Goal: Task Accomplishment & Management: Complete application form

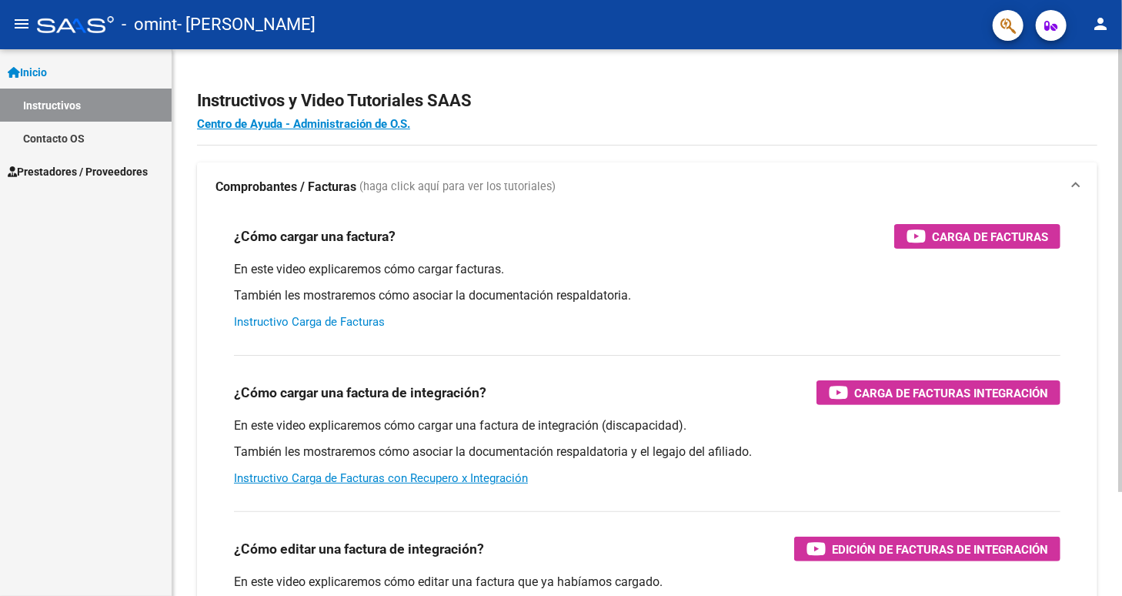
click at [338, 321] on link "Instructivo Carga de Facturas" at bounding box center [309, 322] width 151 height 14
click at [57, 71] on link "Inicio" at bounding box center [86, 71] width 172 height 33
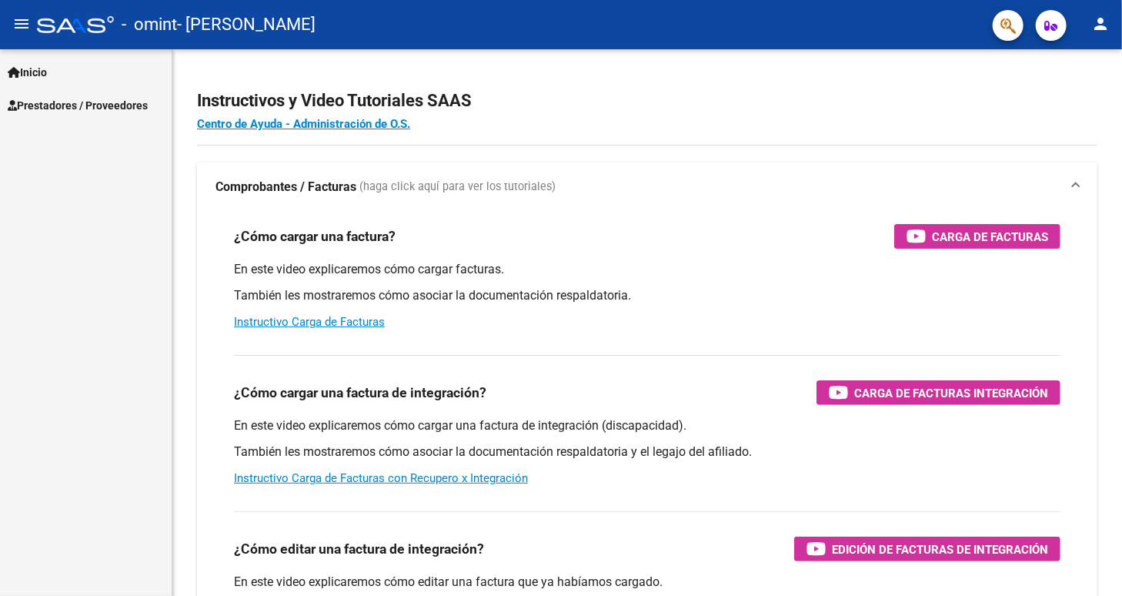
click at [23, 24] on mat-icon "menu" at bounding box center [21, 24] width 18 height 18
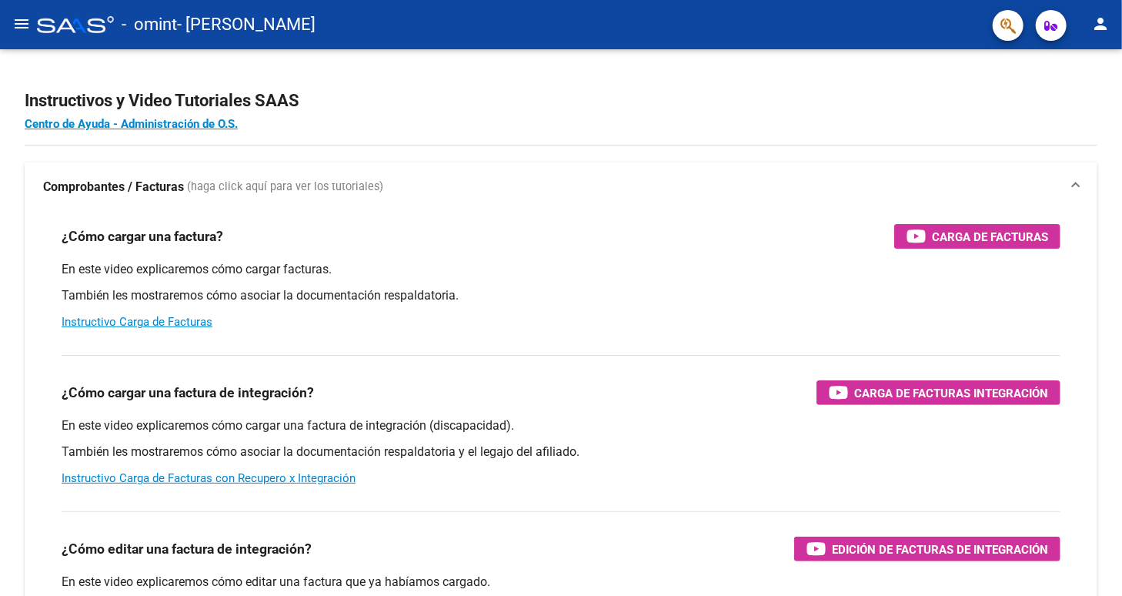
click at [23, 24] on mat-icon "menu" at bounding box center [21, 24] width 18 height 18
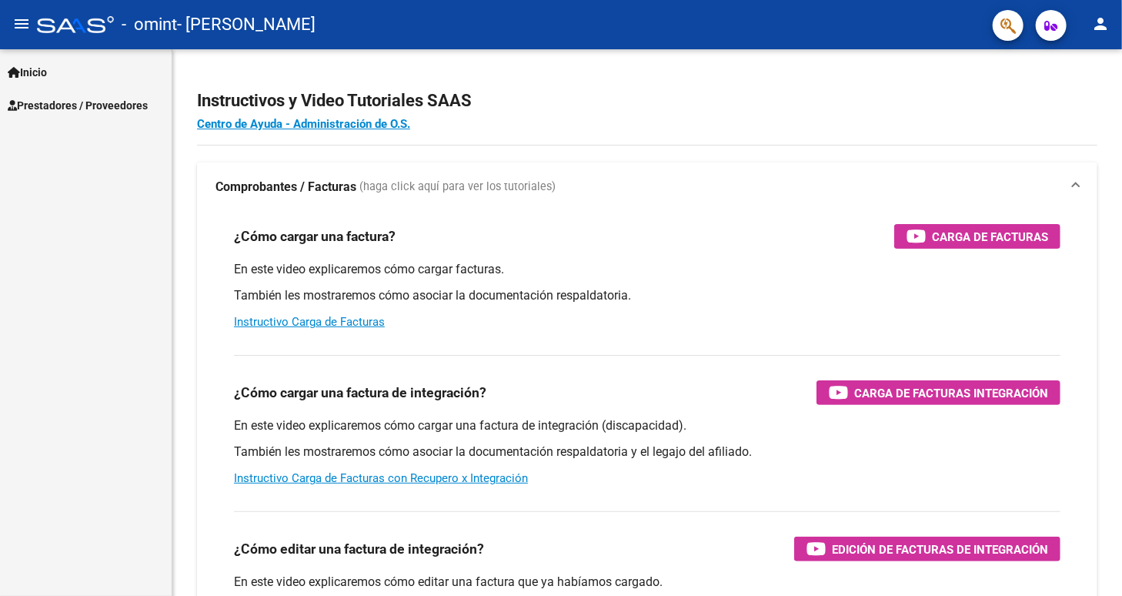
click at [43, 64] on span "Inicio" at bounding box center [27, 72] width 39 height 17
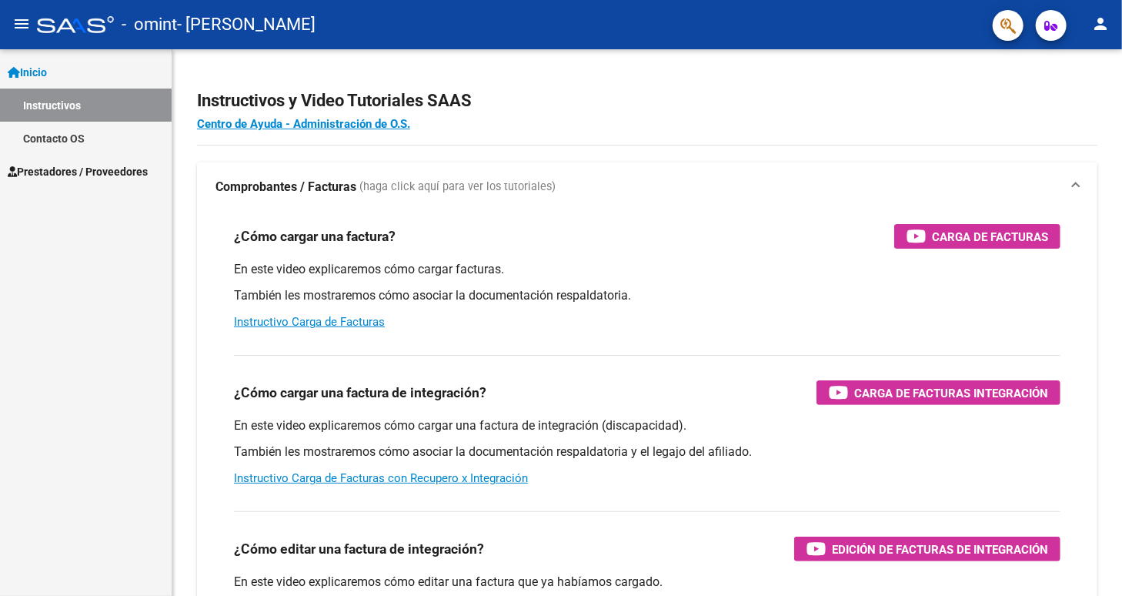
click at [62, 195] on div "Inicio Instructivos Contacto OS Prestadores / Proveedores Facturas - Listado/Ca…" at bounding box center [86, 322] width 172 height 546
click at [407, 477] on link "Instructivo Carga de Facturas con Recupero x Integración" at bounding box center [381, 478] width 294 height 14
click at [99, 165] on span "Prestadores / Proveedores" at bounding box center [78, 171] width 140 height 17
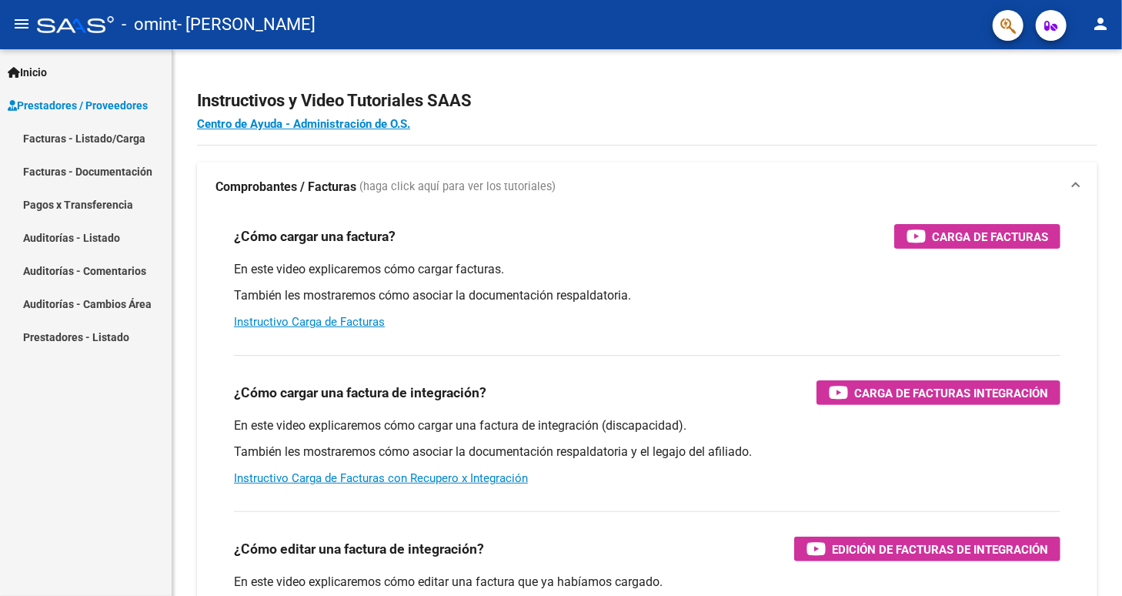
click at [113, 136] on link "Facturas - Listado/Carga" at bounding box center [86, 138] width 172 height 33
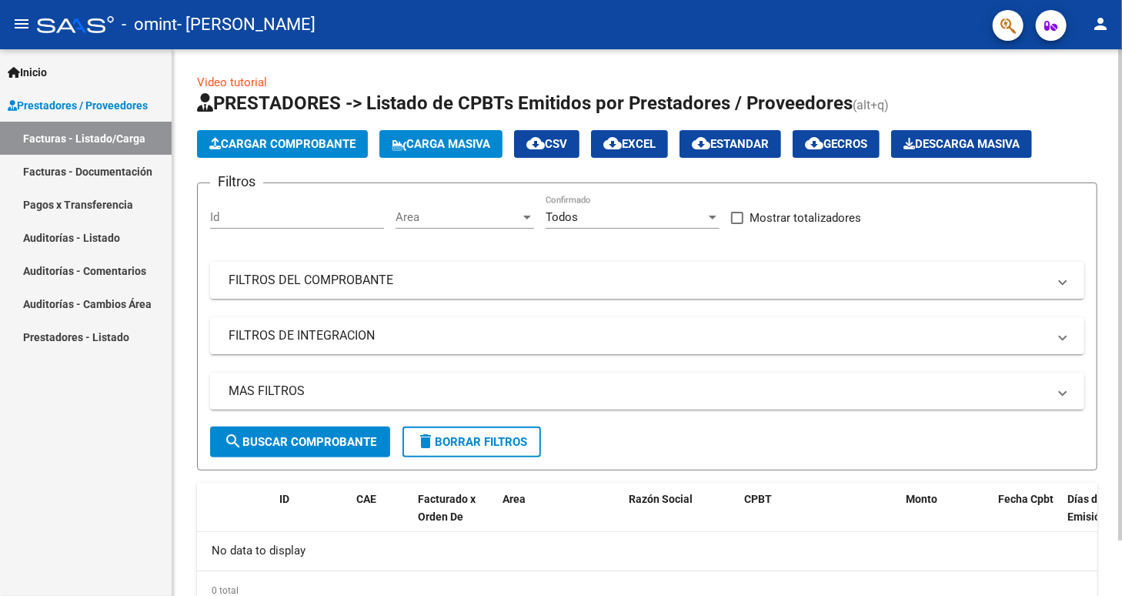
click at [264, 138] on span "Cargar Comprobante" at bounding box center [282, 144] width 146 height 14
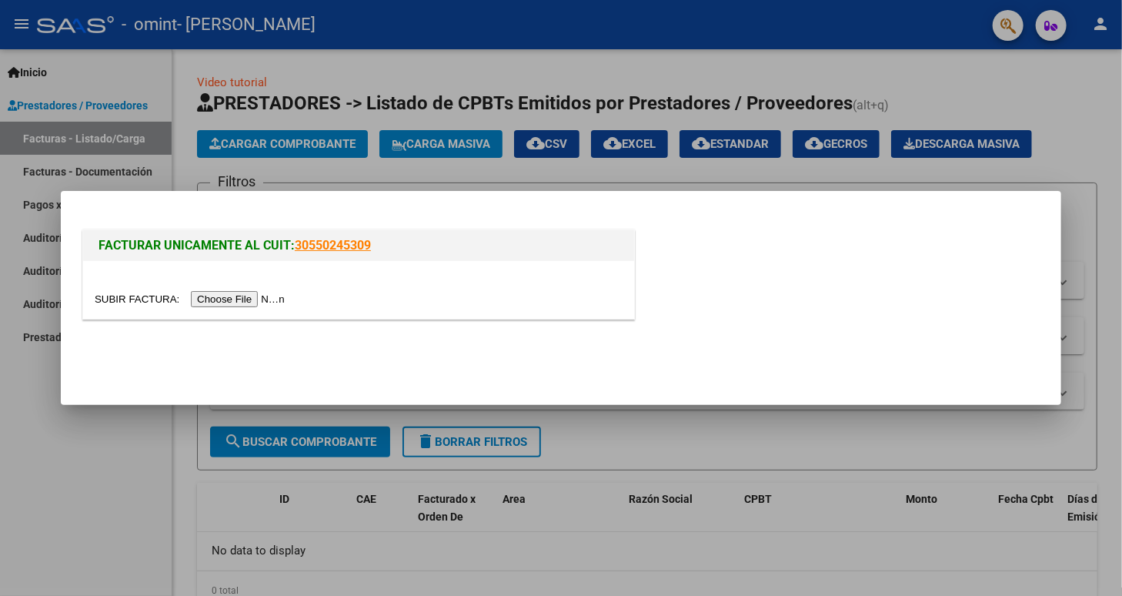
click at [254, 295] on input "file" at bounding box center [192, 299] width 195 height 16
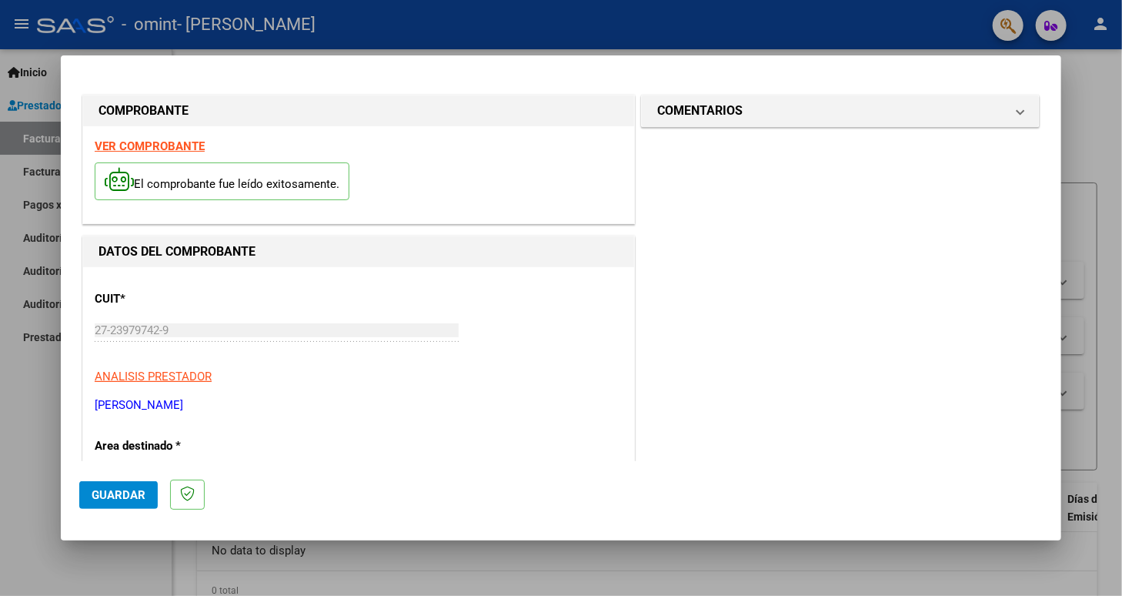
click at [176, 443] on p "Area destinado *" at bounding box center [174, 446] width 159 height 18
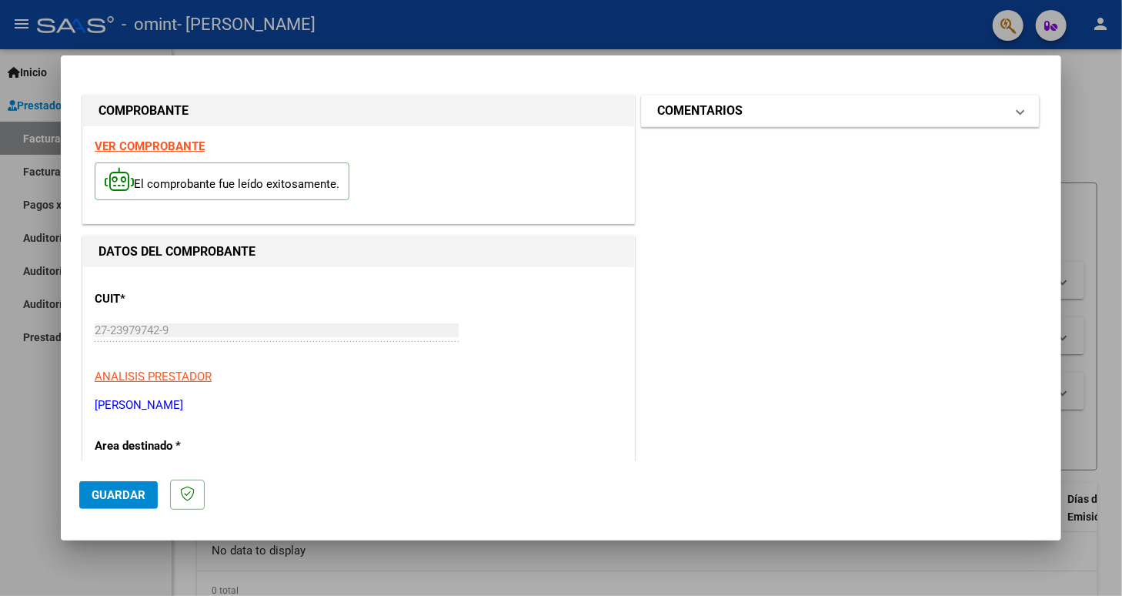
click at [1017, 115] on span at bounding box center [1020, 111] width 6 height 18
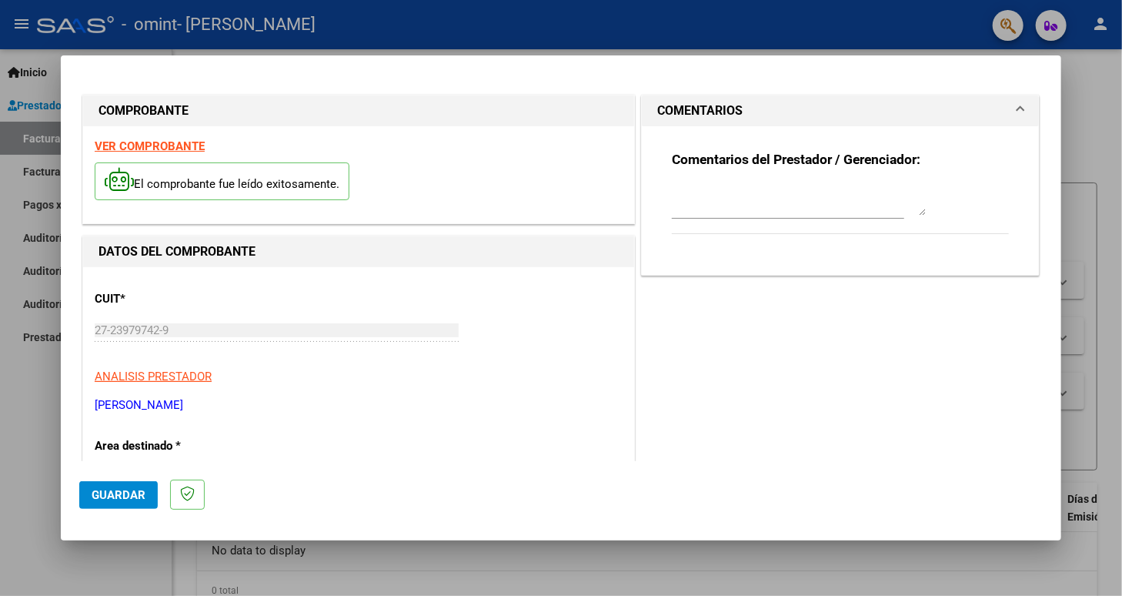
click at [710, 207] on textarea at bounding box center [799, 200] width 254 height 31
click at [826, 205] on textarea "es la primera vez que cargo una factura cualquier observacion estoy a disposici…" at bounding box center [799, 200] width 254 height 31
type textarea "es la primera vez que cargo una factura cualquier observacion estoy a disposici…"
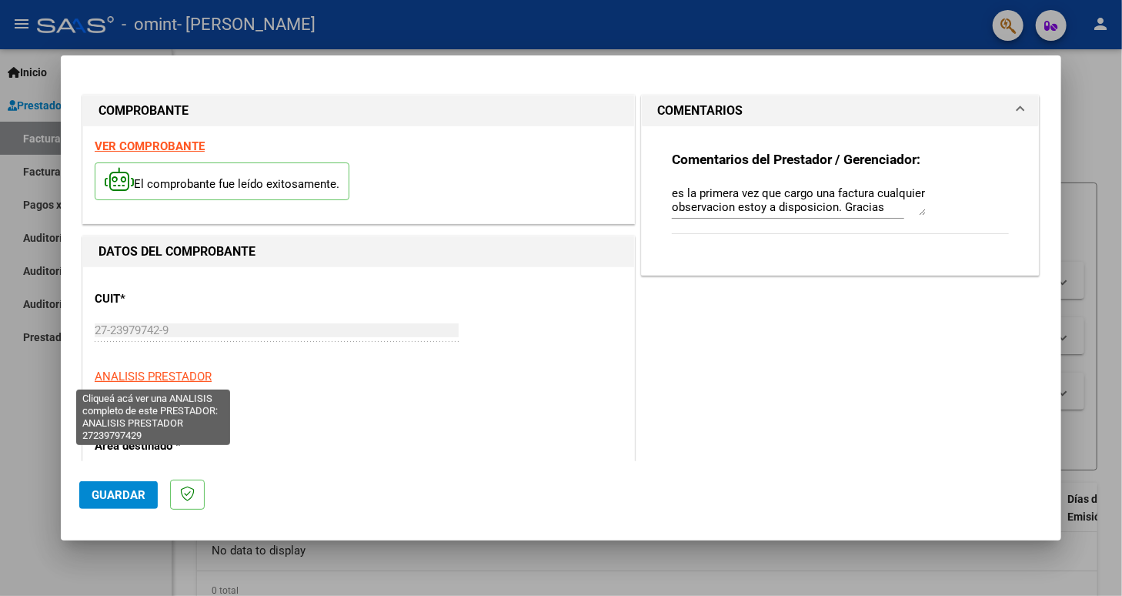
click at [139, 373] on span "ANALISIS PRESTADOR" at bounding box center [153, 376] width 117 height 14
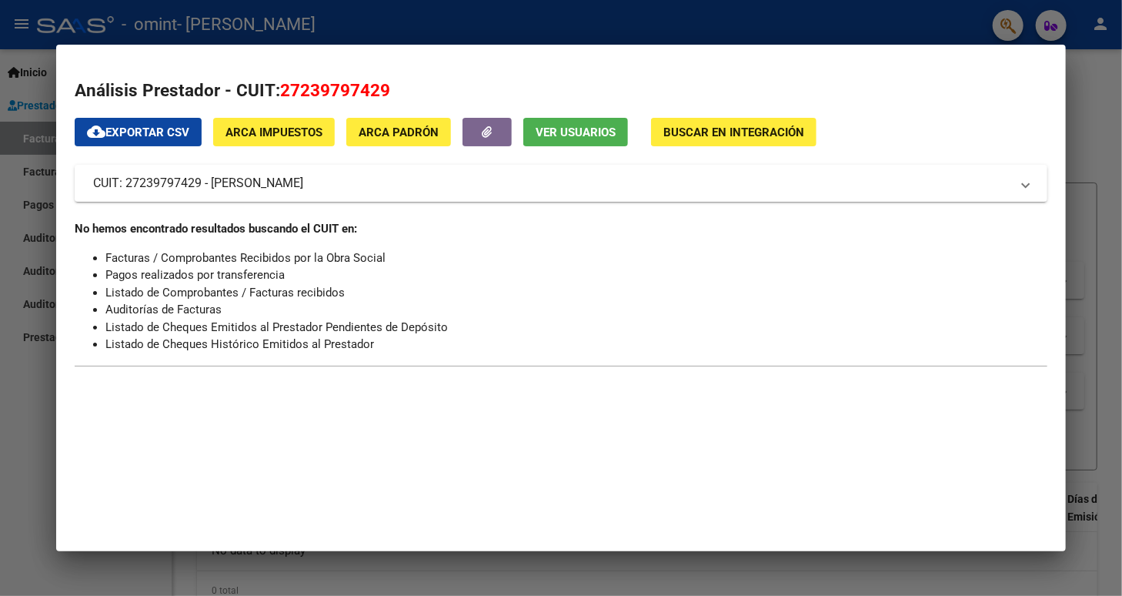
click at [50, 207] on div at bounding box center [561, 298] width 1122 height 596
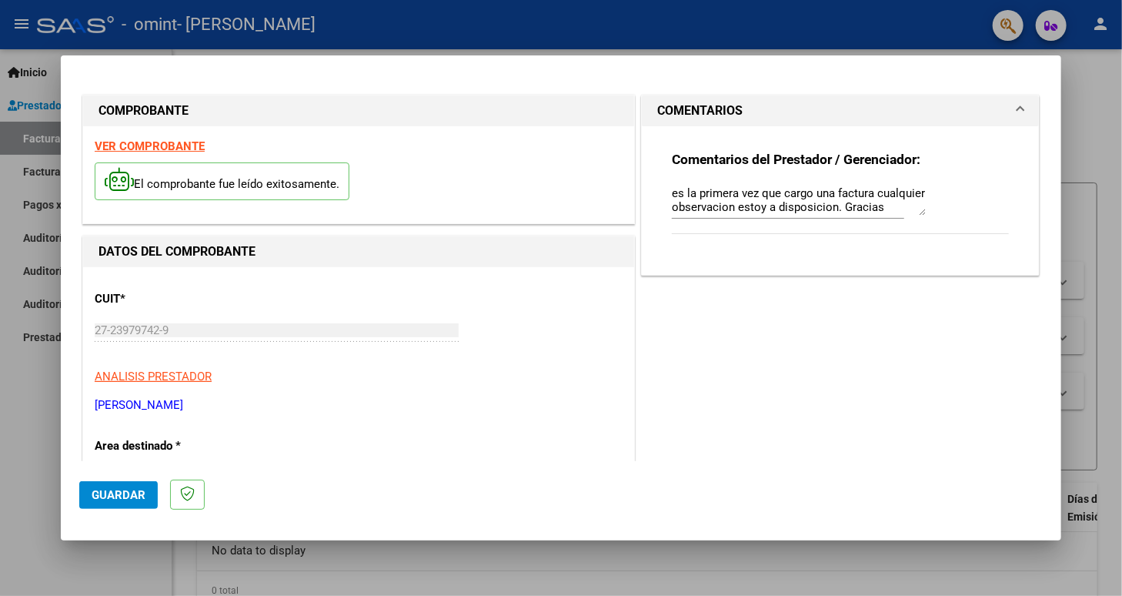
click at [123, 493] on span "Guardar" at bounding box center [119, 495] width 54 height 14
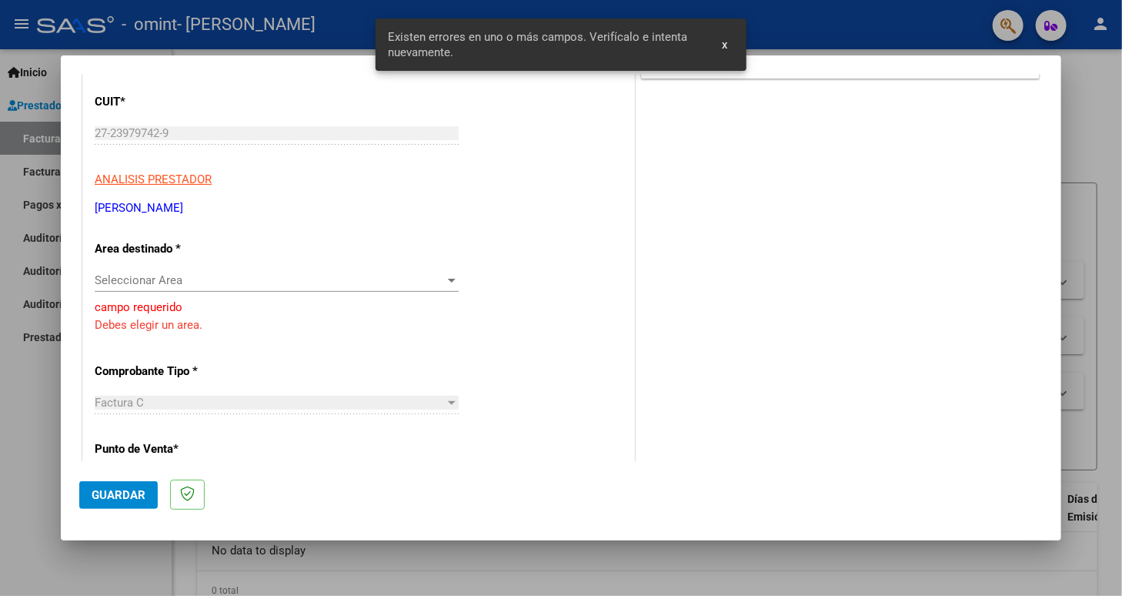
scroll to position [202, 0]
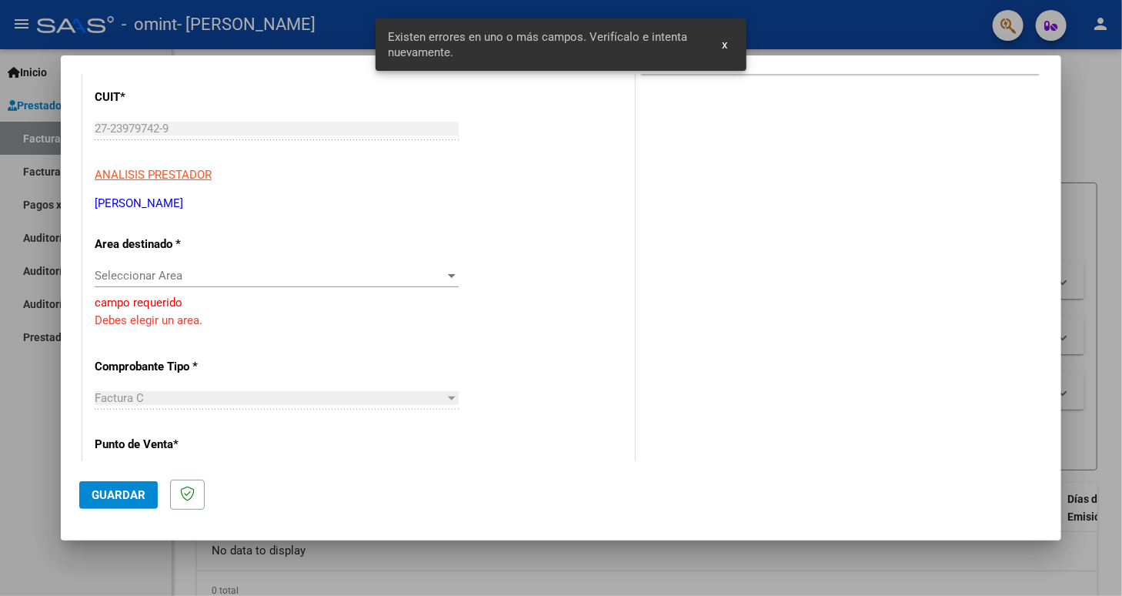
click at [448, 275] on div at bounding box center [452, 276] width 8 height 4
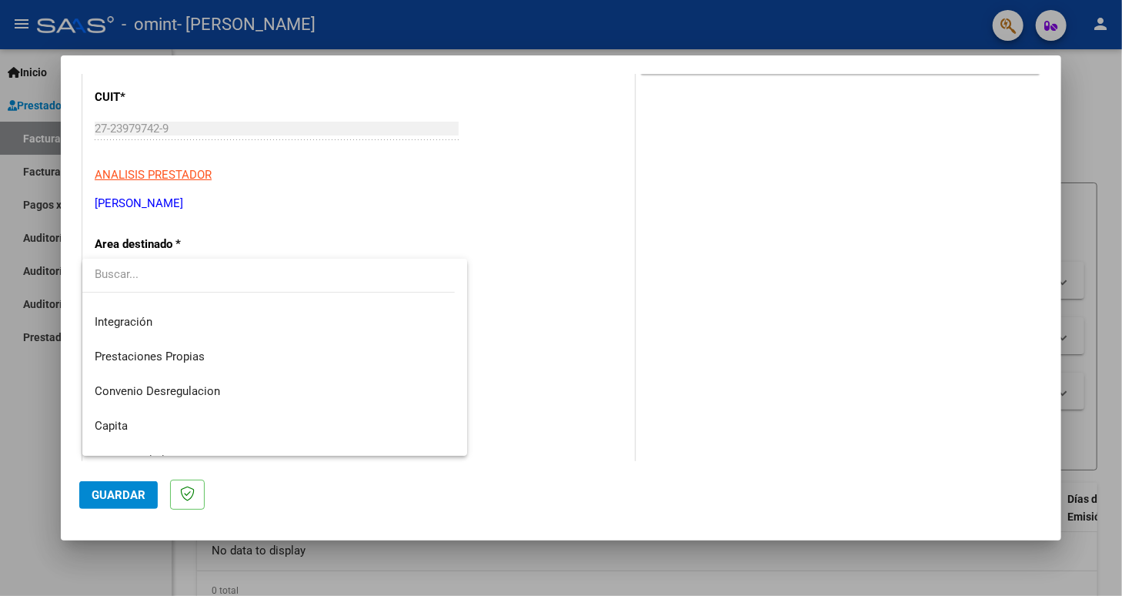
scroll to position [114, 0]
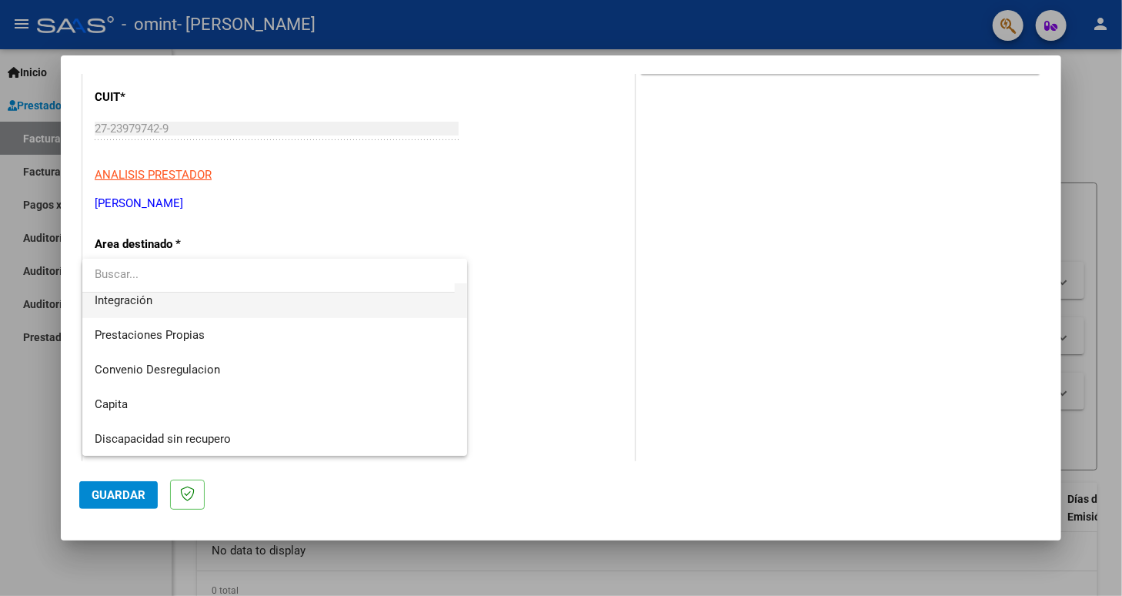
click at [307, 298] on span "Integración" at bounding box center [275, 300] width 360 height 35
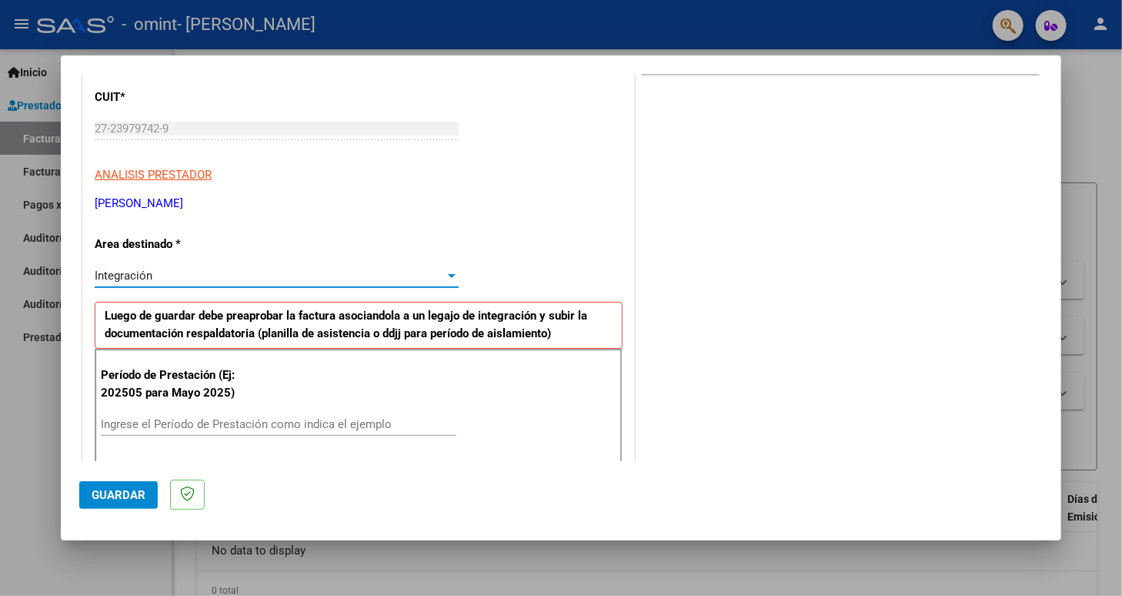
click at [112, 429] on input "Ingrese el Período de Prestación como indica el ejemplo" at bounding box center [279, 424] width 356 height 14
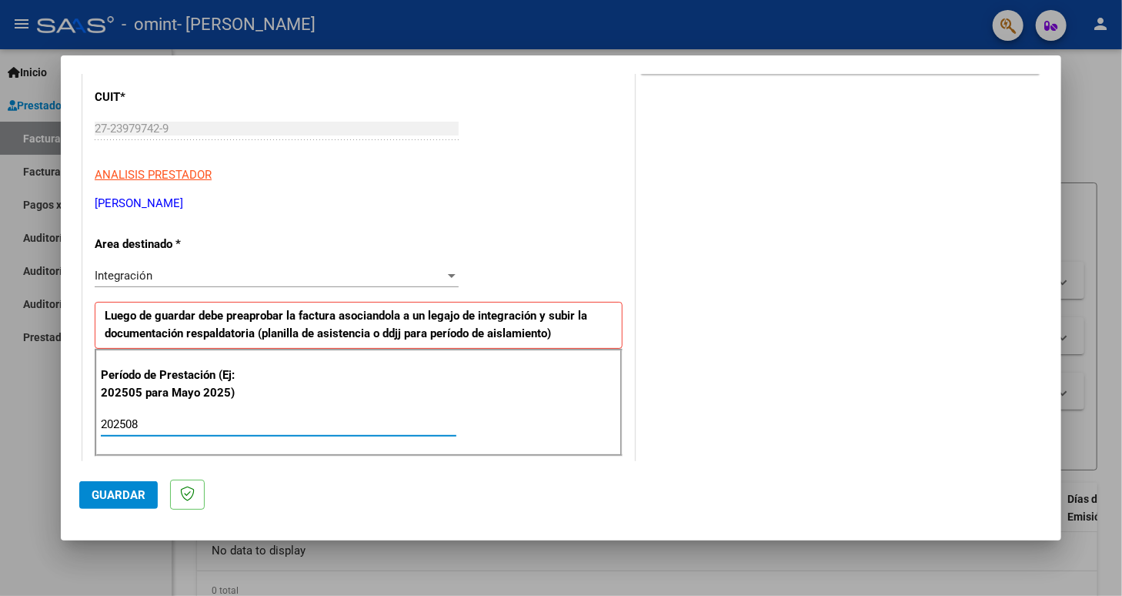
type input "202508"
click at [589, 480] on mat-dialog-actions "Guardar" at bounding box center [561, 491] width 964 height 61
click at [99, 489] on span "Guardar" at bounding box center [119, 495] width 54 height 14
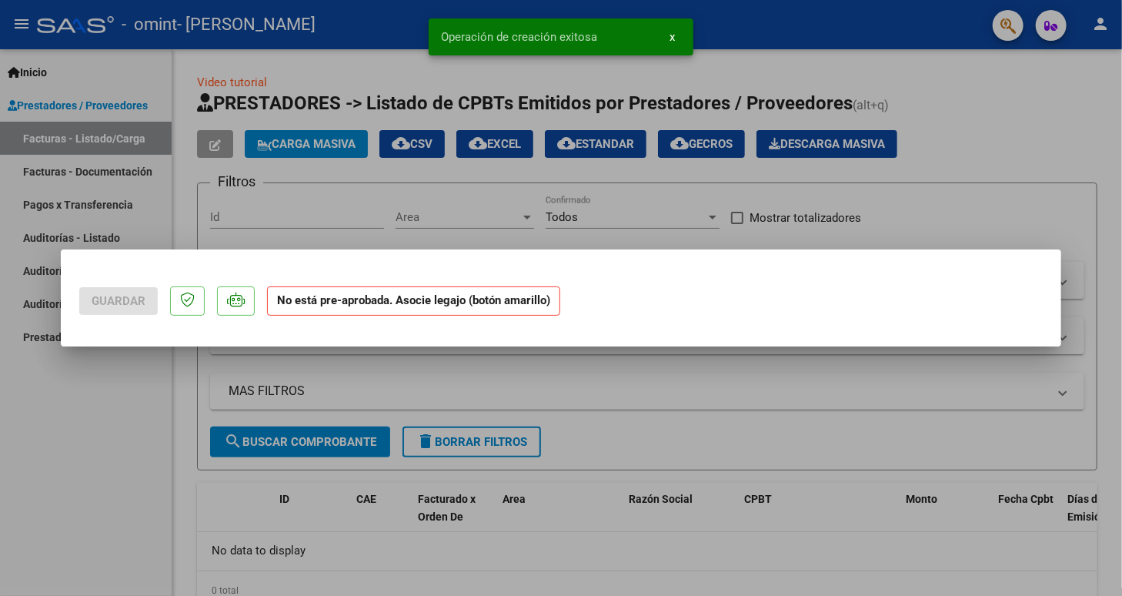
scroll to position [0, 0]
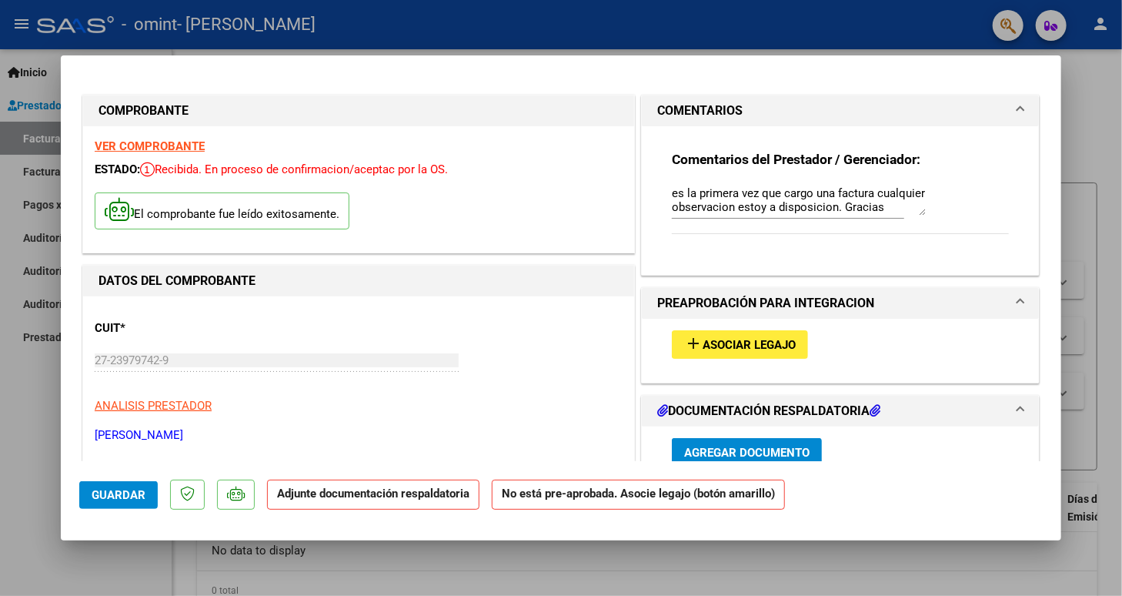
click at [756, 333] on button "add Asociar Legajo" at bounding box center [740, 344] width 136 height 28
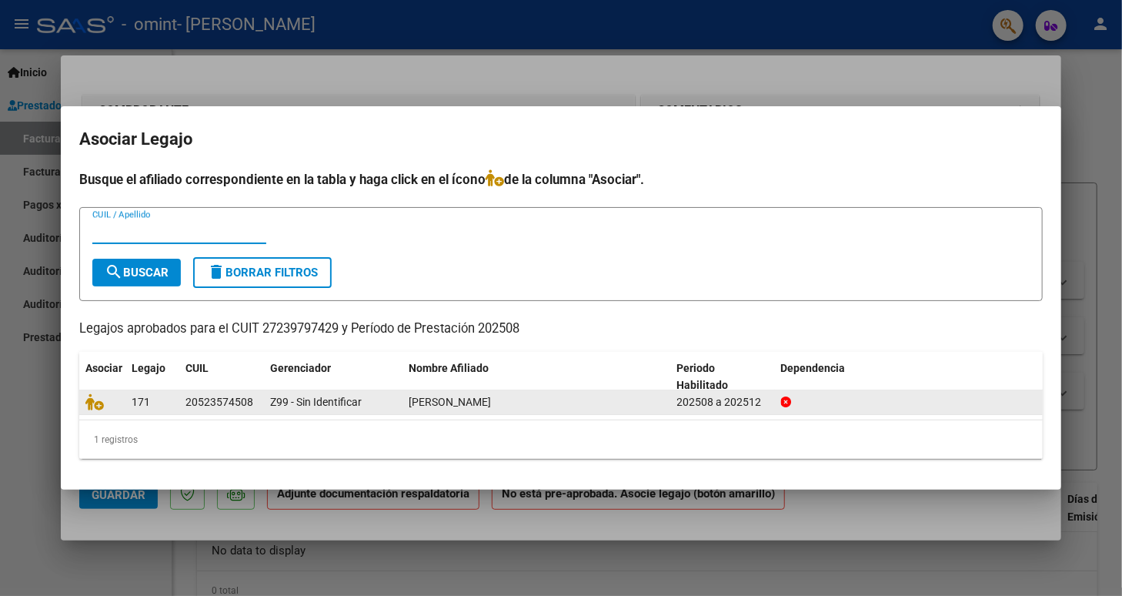
click at [668, 403] on datatable-body-cell "[PERSON_NAME]" at bounding box center [537, 402] width 269 height 24
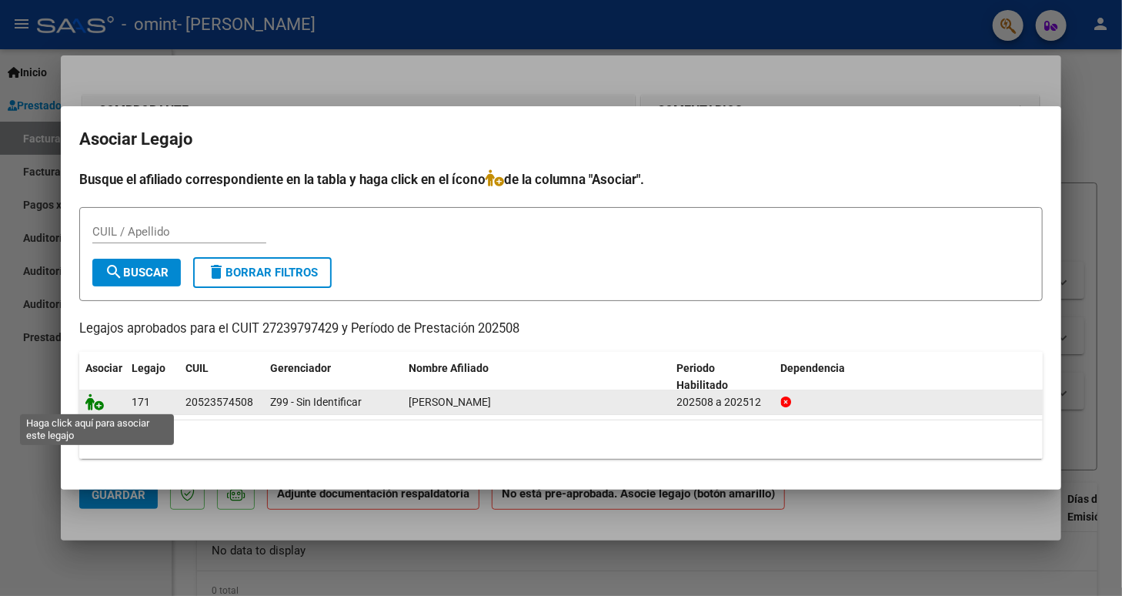
click at [91, 405] on icon at bounding box center [94, 401] width 18 height 17
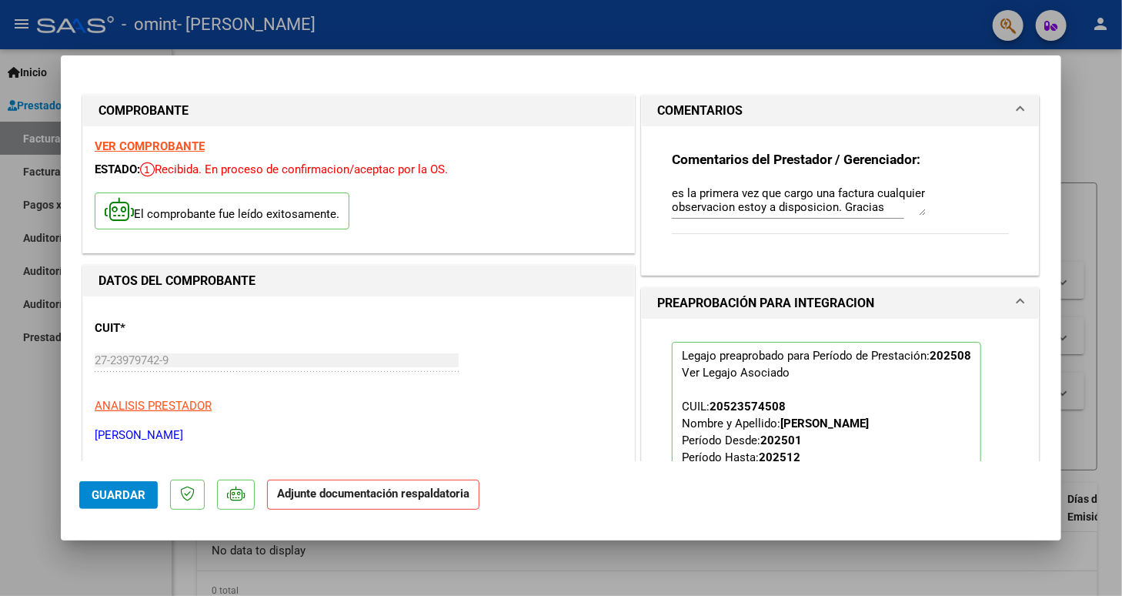
click at [558, 393] on div "CUIT * 27-23979742-9 Ingresar CUIT ANALISIS PRESTADOR [PERSON_NAME] [PERSON_NAM…" at bounding box center [359, 375] width 528 height 135
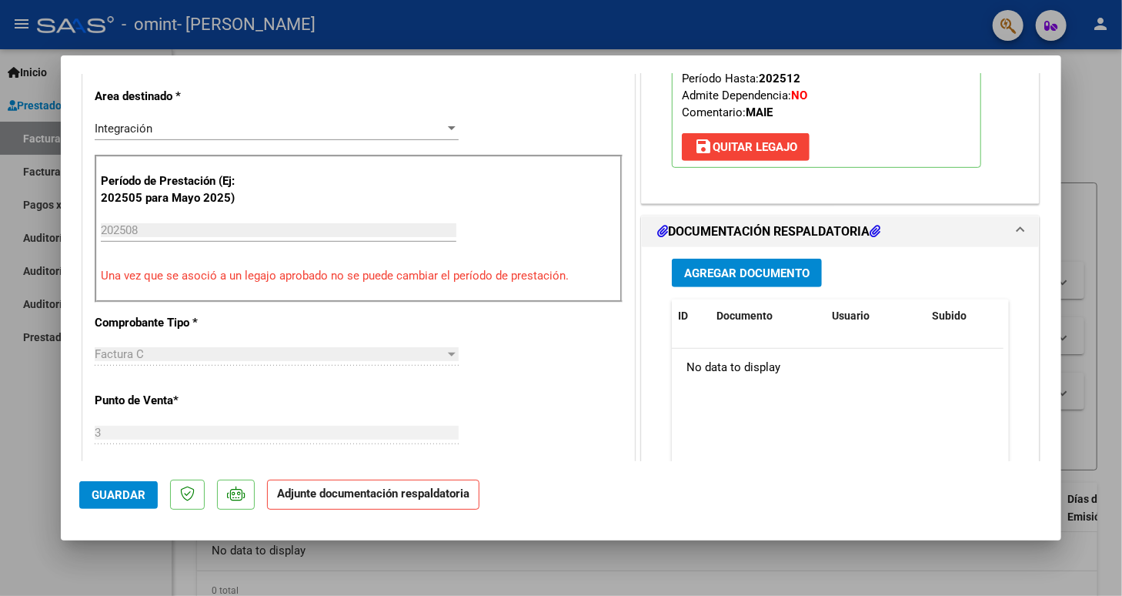
scroll to position [400, 0]
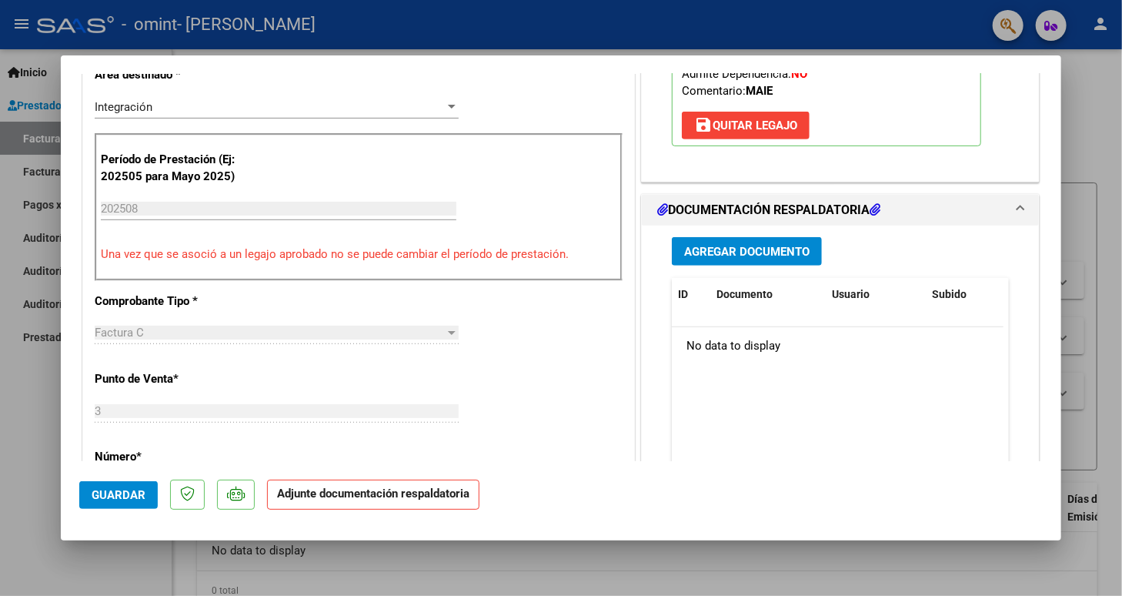
click at [645, 448] on div "Agregar Documento ID Documento Usuario Subido Acción No data to display 0 total…" at bounding box center [840, 385] width 397 height 319
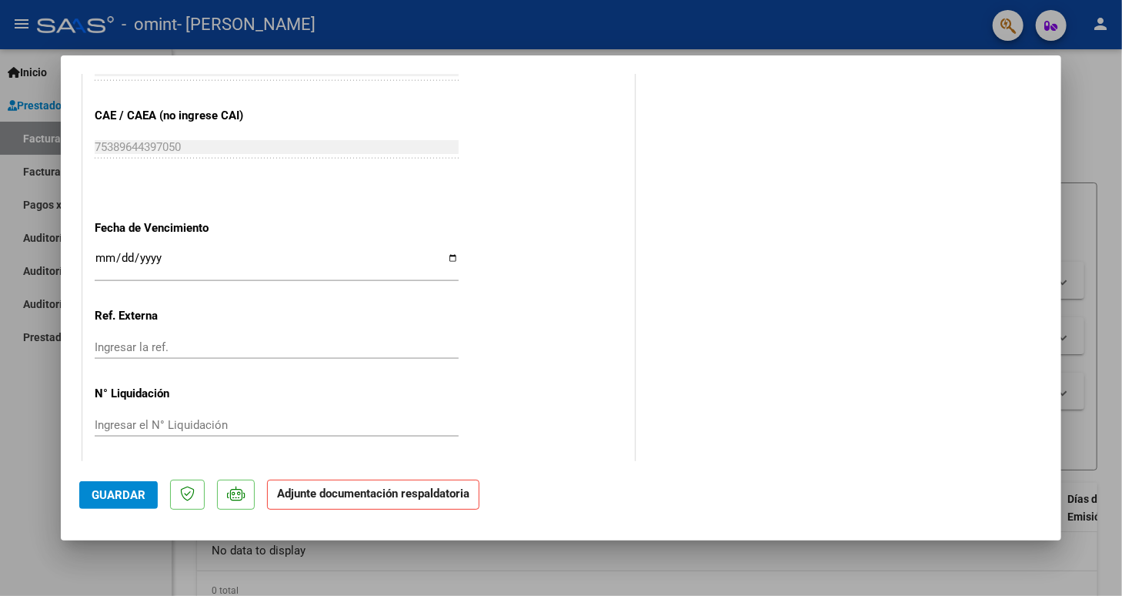
scroll to position [988, 0]
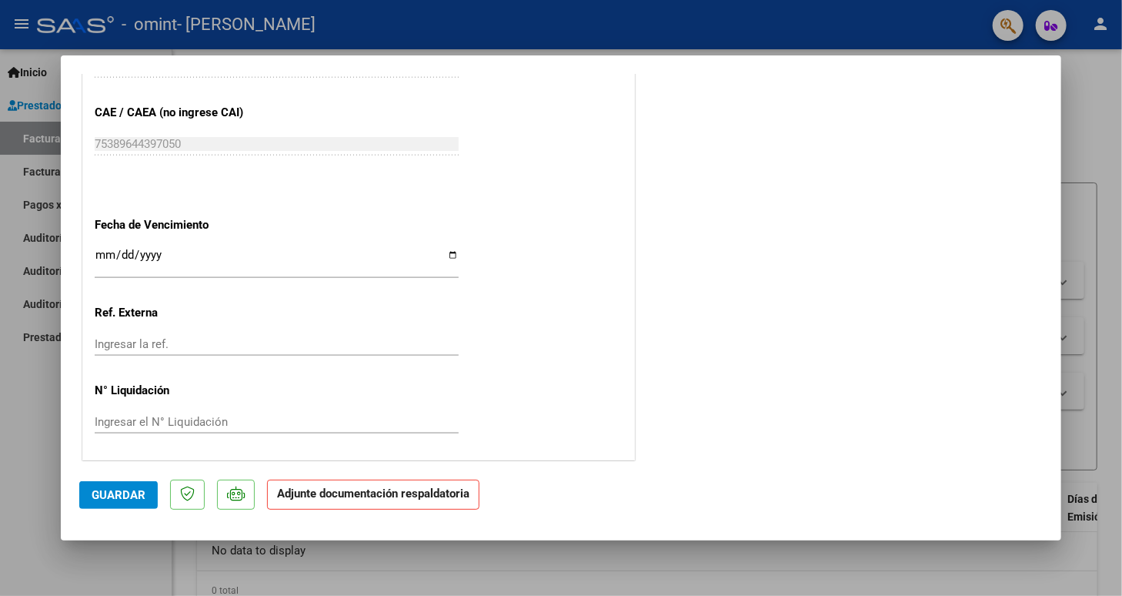
click at [433, 249] on input "Ingresar la fecha" at bounding box center [277, 261] width 364 height 25
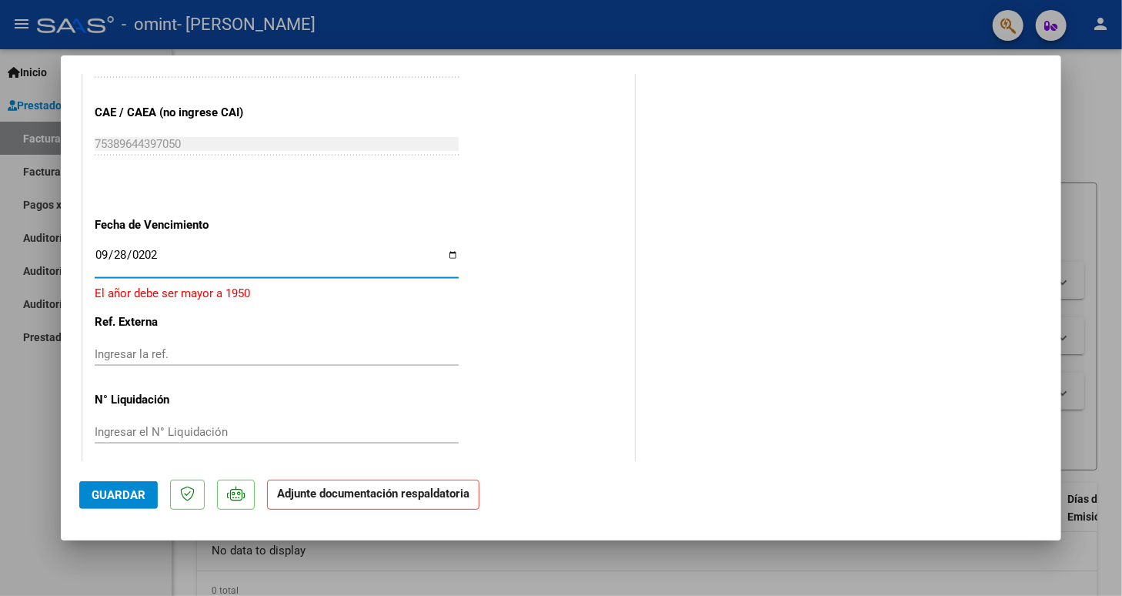
type input "[DATE]"
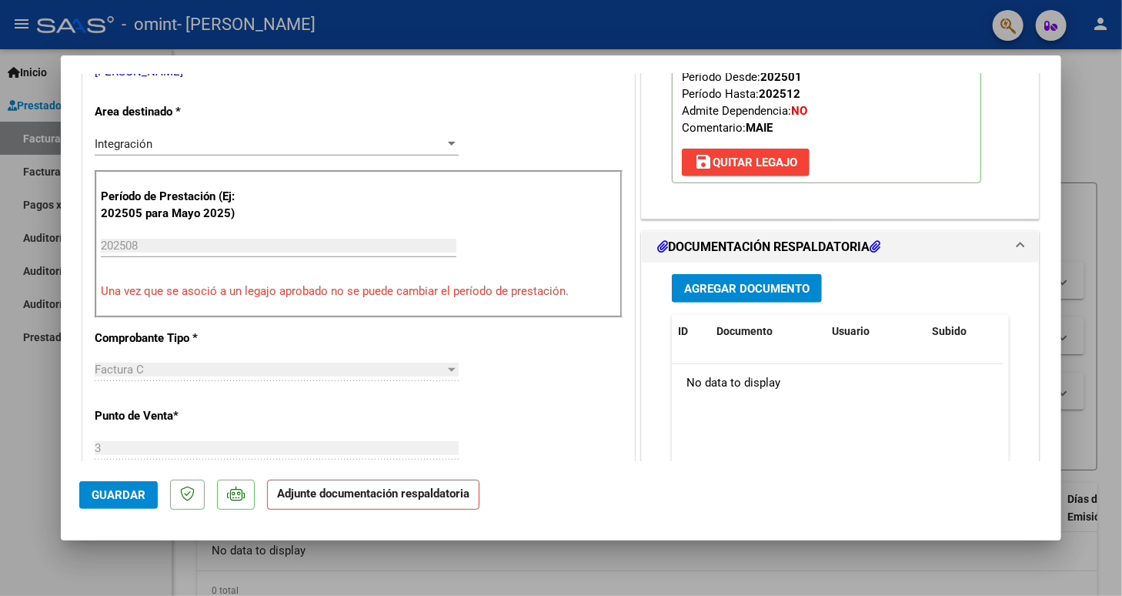
scroll to position [342, 0]
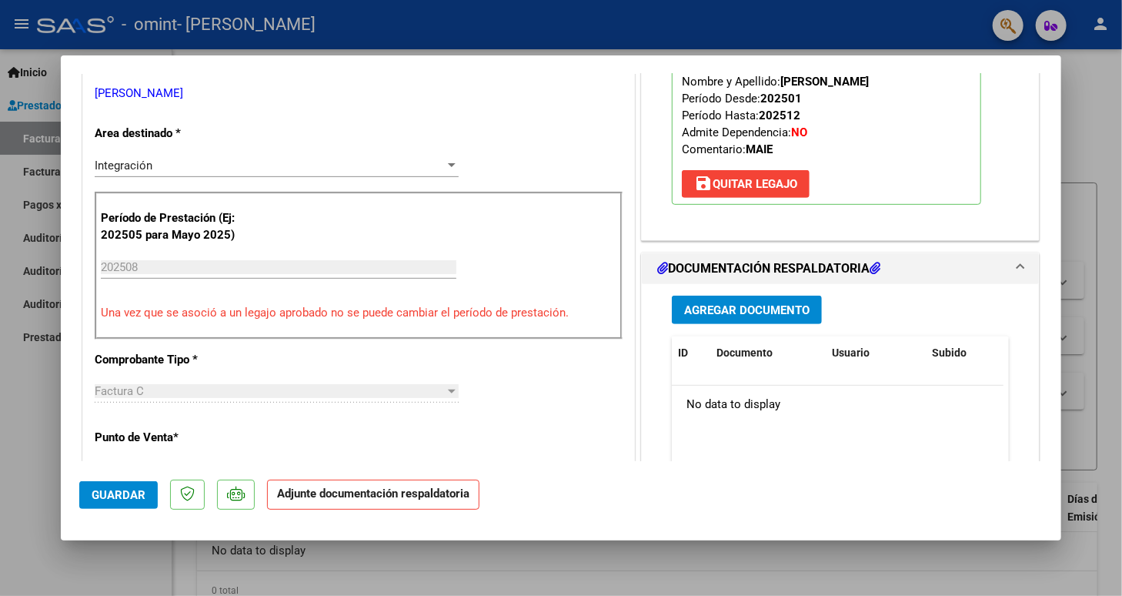
click at [448, 165] on div at bounding box center [452, 165] width 8 height 4
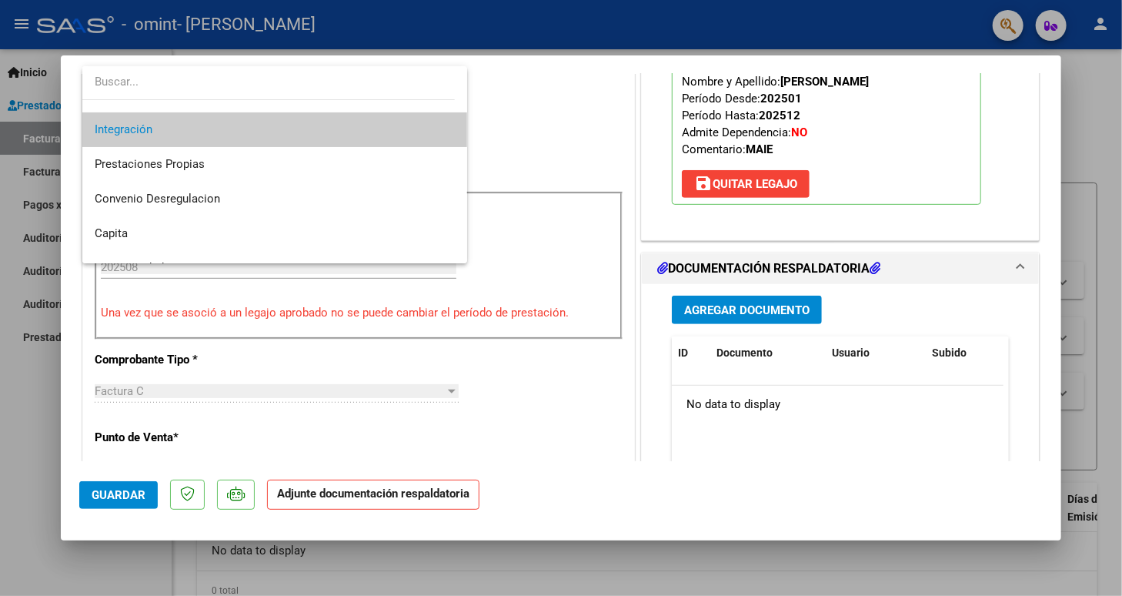
scroll to position [114, 0]
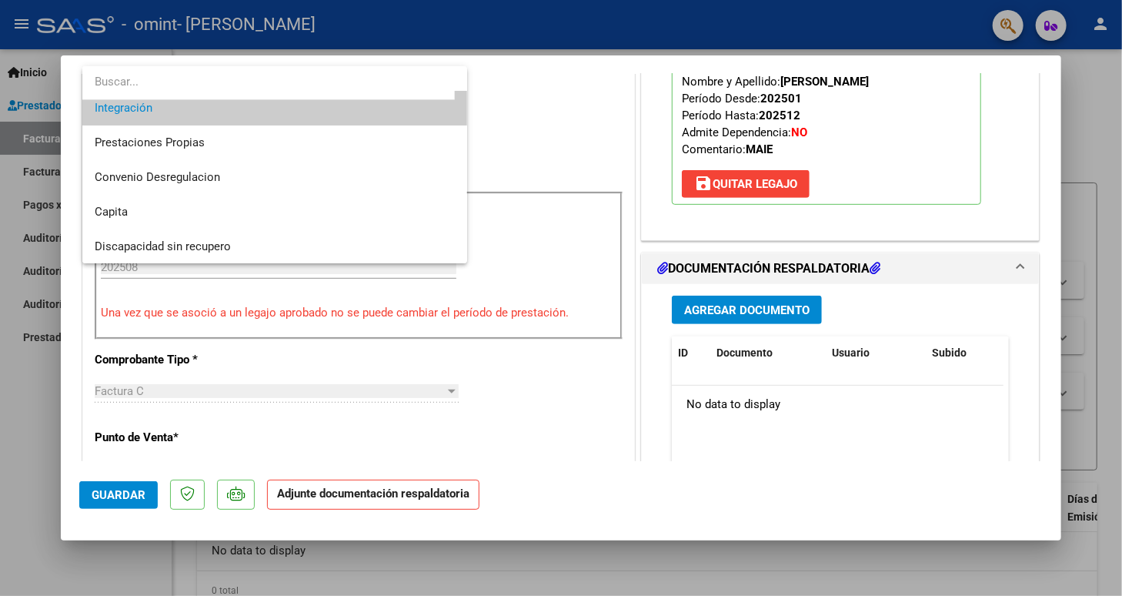
click at [413, 108] on span "Integración" at bounding box center [275, 108] width 360 height 35
